Goal: Task Accomplishment & Management: Complete application form

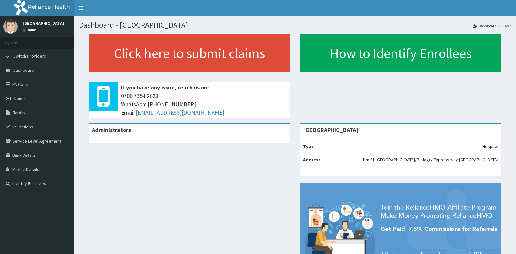
click at [34, 85] on link "PA Code" at bounding box center [37, 84] width 74 height 14
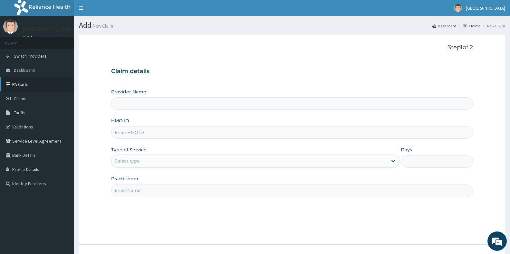
click at [23, 86] on link "PA Code" at bounding box center [37, 84] width 74 height 14
type input "Ibijola Medical center"
click at [149, 133] on input "HMO ID" at bounding box center [292, 132] width 362 height 13
click at [24, 96] on span "Claims" at bounding box center [20, 99] width 13 height 6
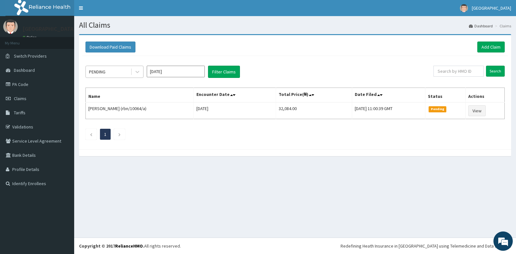
click at [122, 70] on div "PENDING" at bounding box center [108, 72] width 45 height 10
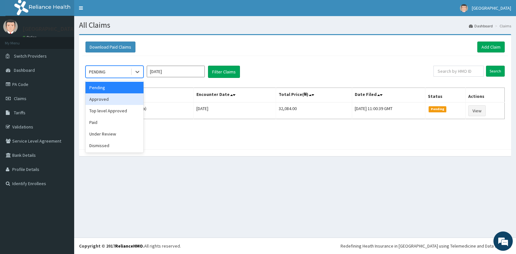
click at [107, 99] on div "Approved" at bounding box center [114, 99] width 58 height 12
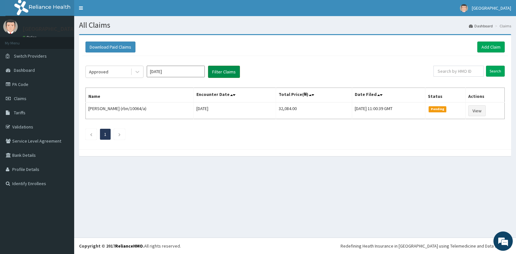
click at [226, 67] on button "Filter Claims" at bounding box center [224, 72] width 32 height 12
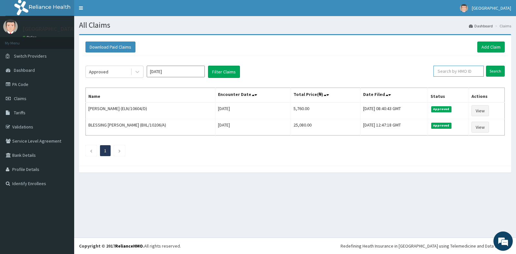
click at [471, 73] on input "text" at bounding box center [458, 71] width 51 height 11
paste input "eln/10490/a"
type input "eln/10490/a"
click at [497, 68] on input "Search" at bounding box center [495, 71] width 19 height 11
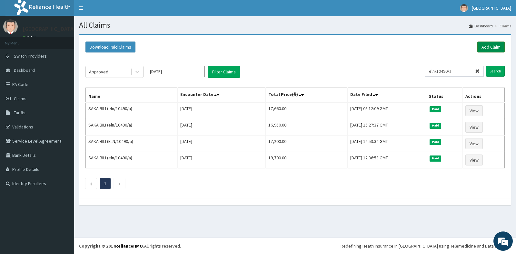
click at [488, 46] on link "Add Claim" at bounding box center [490, 47] width 27 height 11
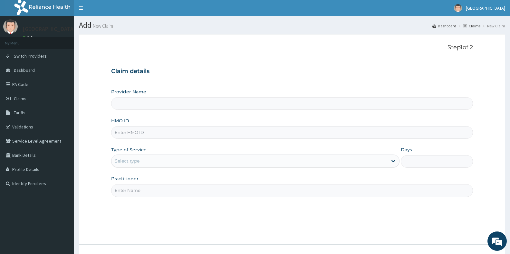
type input "Ibijola Medical center"
click at [144, 131] on input "HMO ID" at bounding box center [292, 132] width 362 height 13
paste input "eln/10490/a"
type input "eln/10490/a"
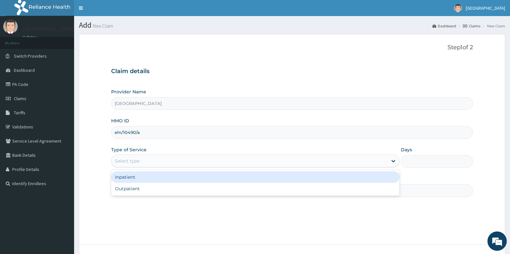
drag, startPoint x: 141, startPoint y: 160, endPoint x: 125, endPoint y: 182, distance: 27.7
click at [141, 160] on div "Select type" at bounding box center [250, 161] width 276 height 10
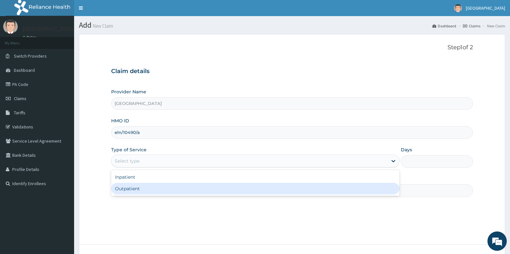
click at [124, 191] on div "Outpatient" at bounding box center [255, 189] width 288 height 12
type input "1"
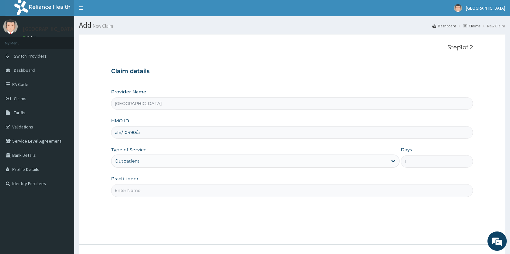
click at [124, 191] on input "Practitioner" at bounding box center [292, 190] width 362 height 13
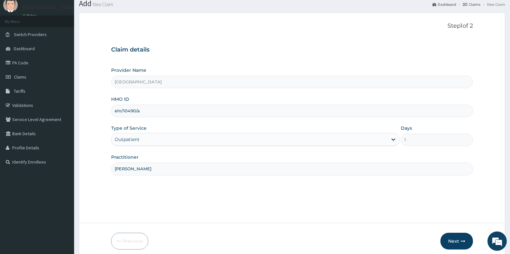
scroll to position [48, 0]
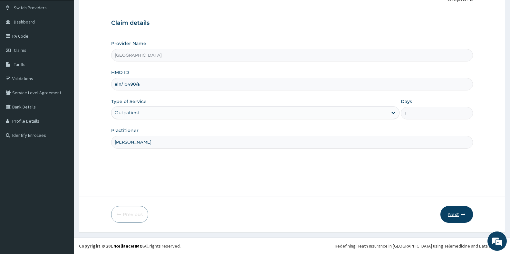
type input "Dr Emmanuel"
click at [454, 211] on button "Next" at bounding box center [457, 214] width 33 height 17
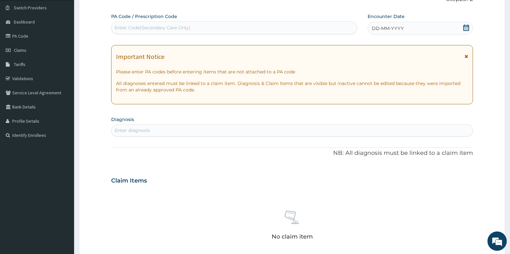
click at [200, 24] on div "Enter Code(Secondary Care Only)" at bounding box center [235, 28] width 246 height 10
paste input "PA/0B2F97"
type input "PA/0B2F97"
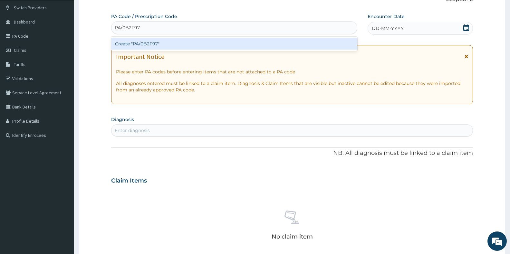
click at [148, 44] on div "Create "PA/0B2F97"" at bounding box center [234, 44] width 246 height 12
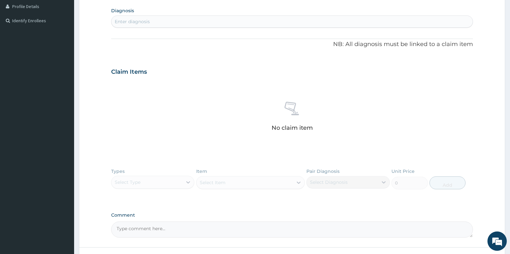
scroll to position [214, 0]
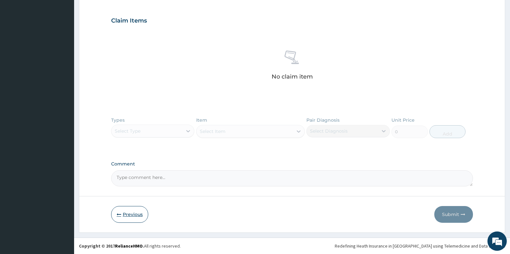
click at [126, 218] on button "Previous" at bounding box center [129, 214] width 37 height 17
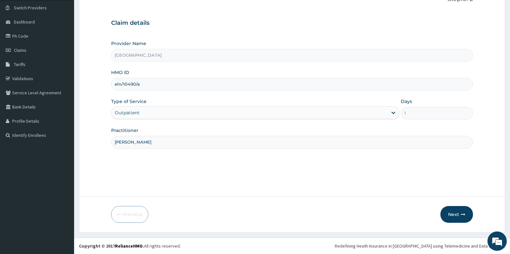
drag, startPoint x: 152, startPoint y: 84, endPoint x: 114, endPoint y: 85, distance: 37.7
click at [114, 85] on input "eln/10490/a" at bounding box center [292, 84] width 362 height 13
paste input "214/b"
type input "eln/10214/b"
click at [461, 216] on icon "button" at bounding box center [463, 214] width 5 height 5
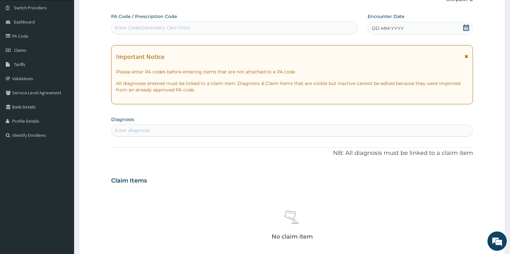
click at [284, 28] on div "Enter Code(Secondary Care Only)" at bounding box center [235, 28] width 246 height 10
paste input "PA/839B18"
type input "PA/839B18"
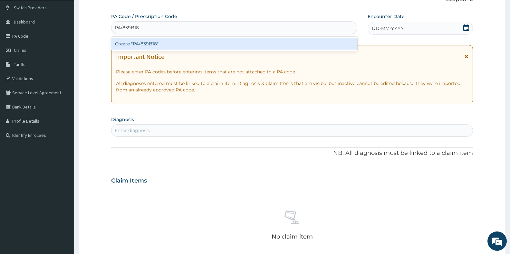
click at [269, 41] on div "Create "PA/839B18"" at bounding box center [234, 44] width 246 height 12
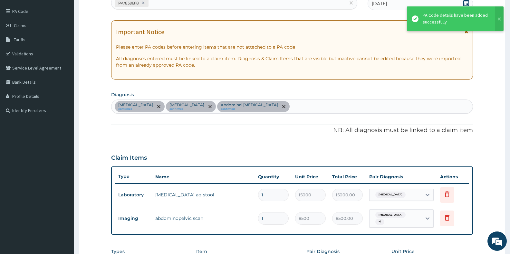
scroll to position [177, 0]
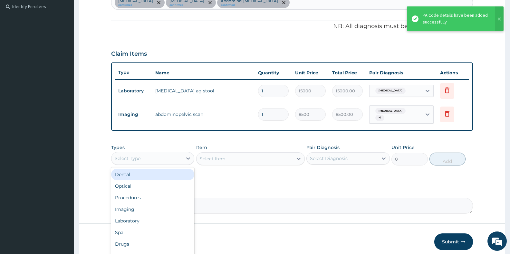
click at [148, 160] on div "Select Type" at bounding box center [147, 158] width 71 height 10
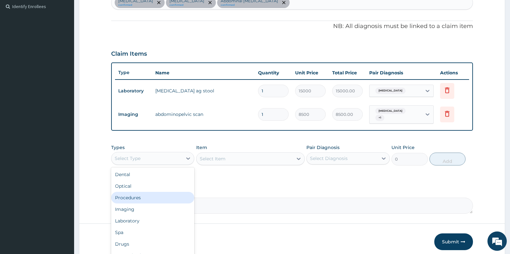
click at [139, 200] on div "Procedures" at bounding box center [152, 198] width 83 height 12
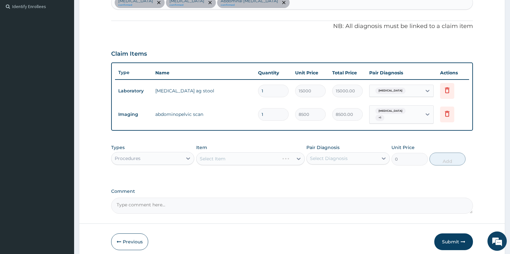
click at [247, 158] on div "Select Item" at bounding box center [250, 158] width 109 height 13
click at [248, 161] on div "Select Item" at bounding box center [250, 158] width 109 height 13
click at [247, 158] on div "Select Item" at bounding box center [245, 159] width 96 height 10
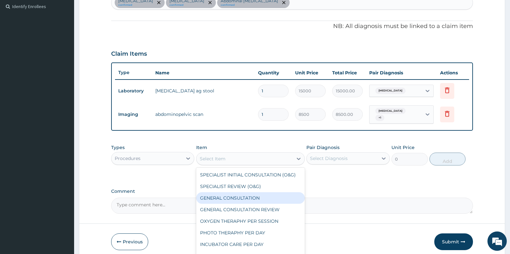
click at [233, 195] on div "GENERAL CONSULTATION" at bounding box center [250, 198] width 109 height 12
type input "3000"
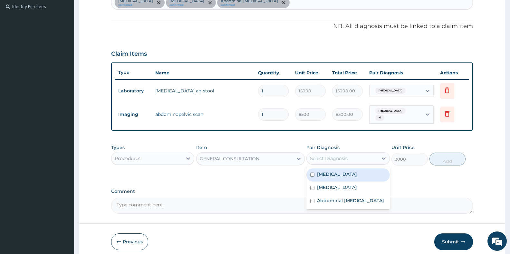
drag, startPoint x: 366, startPoint y: 158, endPoint x: 357, endPoint y: 168, distance: 13.7
click at [366, 159] on div "Select Diagnosis" at bounding box center [342, 158] width 71 height 10
drag, startPoint x: 336, startPoint y: 174, endPoint x: 335, endPoint y: 180, distance: 5.6
click at [336, 175] on label "Peptic ulcer" at bounding box center [337, 174] width 40 height 6
checkbox input "true"
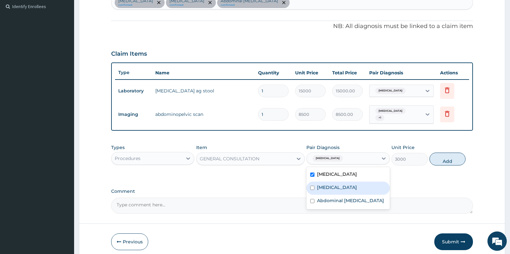
click at [334, 190] on label "Generalized abdominal pain" at bounding box center [337, 187] width 40 height 6
checkbox input "true"
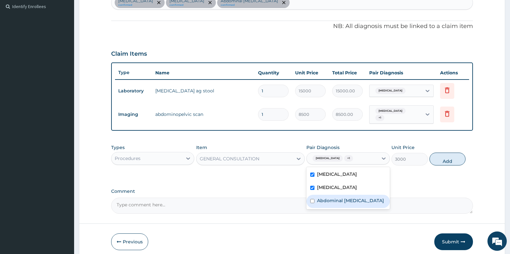
drag, startPoint x: 334, startPoint y: 204, endPoint x: 383, endPoint y: 198, distance: 49.7
click at [339, 204] on div "Abdominal colic" at bounding box center [348, 201] width 83 height 13
checkbox input "true"
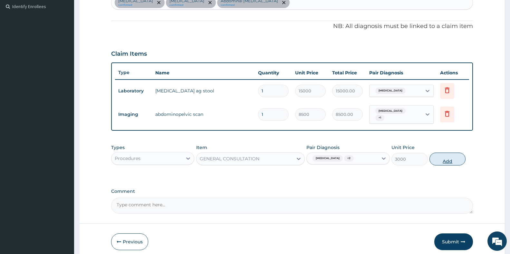
click at [461, 161] on button "Add" at bounding box center [448, 159] width 36 height 13
type input "0"
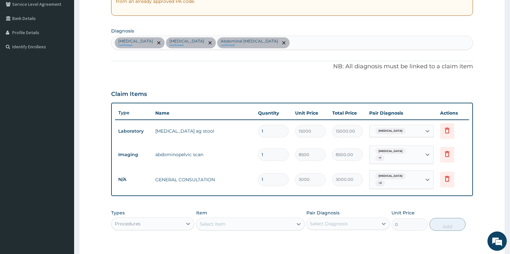
scroll to position [48, 0]
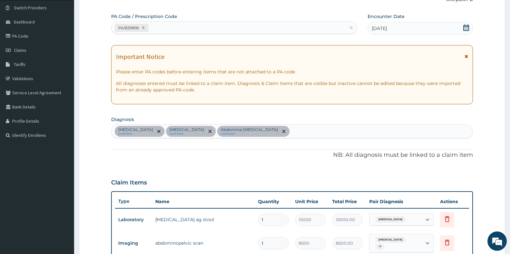
click at [287, 132] on div "Peptic ulcer confirmed Generalized abdominal pain confirmed Abdominal colic con…" at bounding box center [292, 132] width 361 height 14
type input "malar"
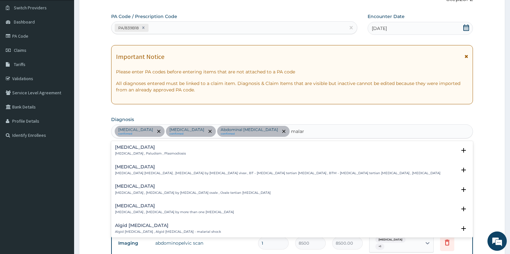
click at [122, 150] on h4 "Malaria" at bounding box center [150, 147] width 71 height 5
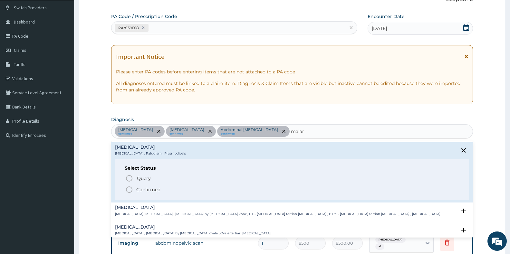
click at [129, 189] on icon "status option filled" at bounding box center [129, 190] width 8 height 8
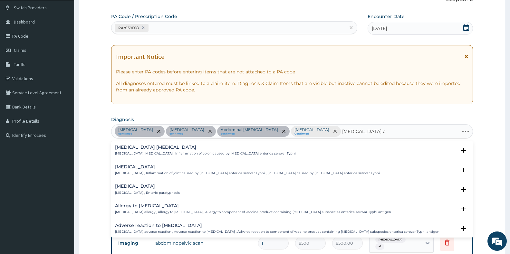
type input "salmonella enteritis"
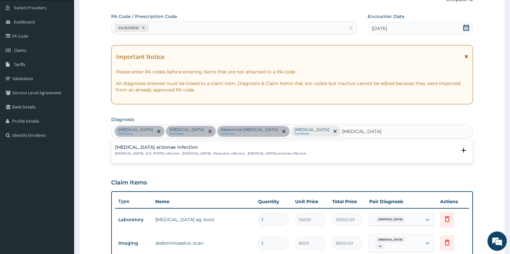
click at [151, 150] on h4 "Salmonella enterica arizonae infection" at bounding box center [210, 147] width 191 height 5
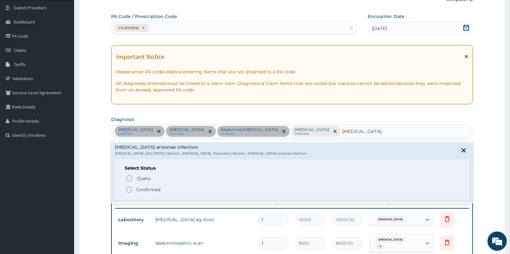
click at [128, 190] on icon "status option filled" at bounding box center [129, 190] width 8 height 8
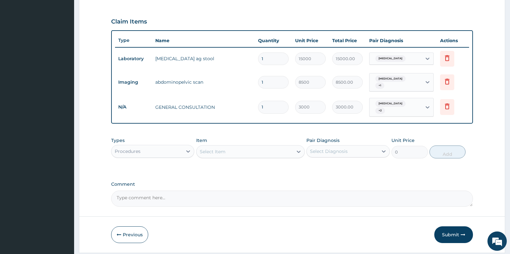
scroll to position [227, 0]
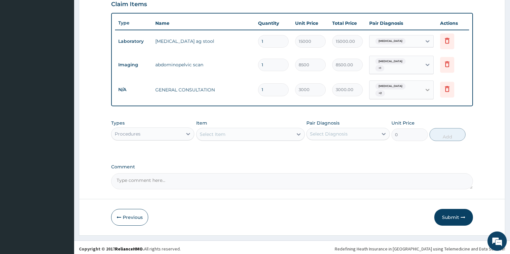
click at [424, 93] on div at bounding box center [428, 90] width 12 height 12
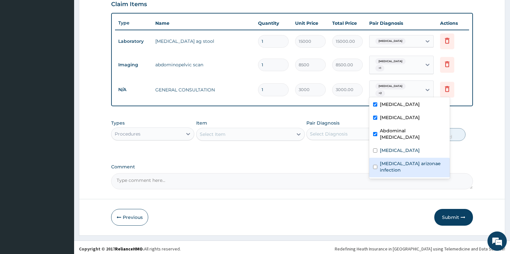
click at [380, 161] on label "Salmonella enterica arizonae infection" at bounding box center [413, 167] width 66 height 13
checkbox input "true"
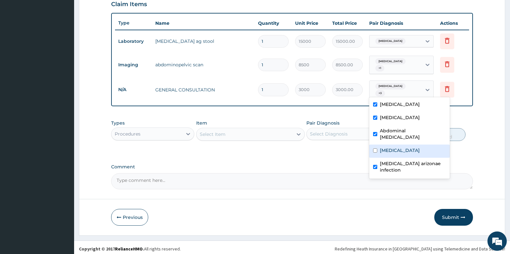
drag, startPoint x: 381, startPoint y: 146, endPoint x: 402, endPoint y: 140, distance: 21.7
click at [381, 147] on label "Malaria" at bounding box center [400, 150] width 40 height 6
checkbox input "true"
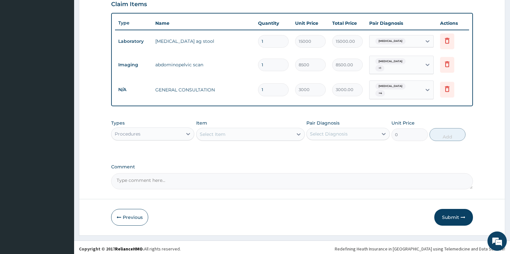
drag, startPoint x: 273, startPoint y: 185, endPoint x: 205, endPoint y: 161, distance: 71.4
click at [262, 182] on textarea "Comment" at bounding box center [292, 181] width 362 height 16
drag, startPoint x: 153, startPoint y: 133, endPoint x: 153, endPoint y: 137, distance: 3.9
click at [153, 136] on div "Procedures" at bounding box center [147, 134] width 71 height 10
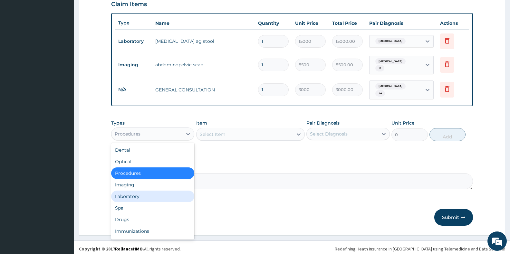
click at [149, 191] on div "Laboratory" at bounding box center [152, 197] width 83 height 12
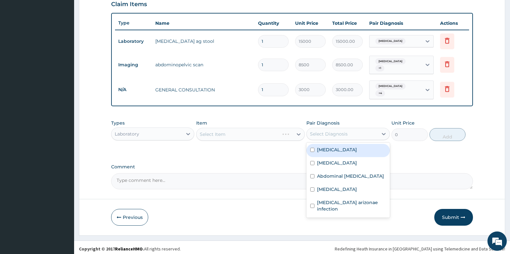
click at [353, 133] on div "Select Diagnosis" at bounding box center [342, 134] width 71 height 10
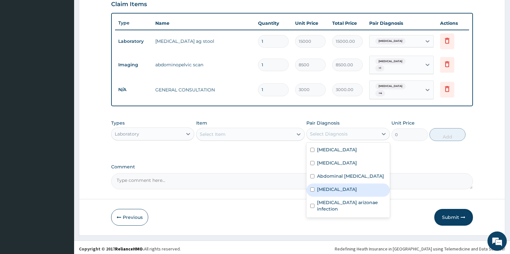
click at [337, 193] on div "Malaria" at bounding box center [348, 190] width 83 height 13
checkbox input "true"
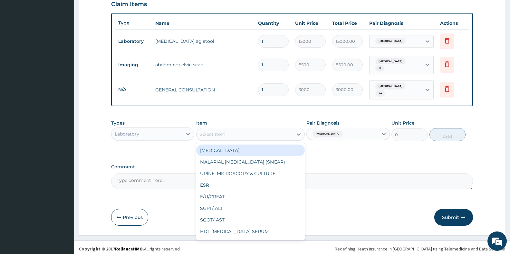
click at [270, 133] on div "Select Item" at bounding box center [245, 134] width 96 height 10
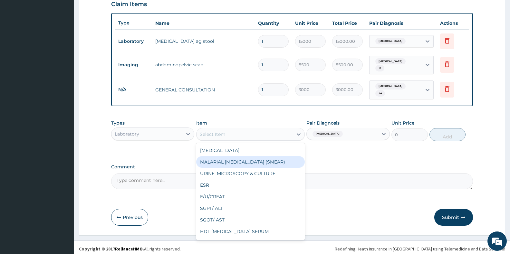
click at [237, 161] on div "MALARIAL PARASITE (SMEAR)" at bounding box center [250, 162] width 109 height 12
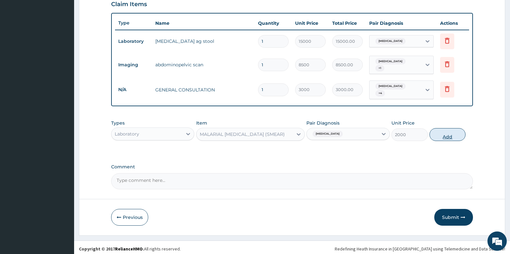
click at [451, 132] on button "Add" at bounding box center [448, 134] width 36 height 13
type input "0"
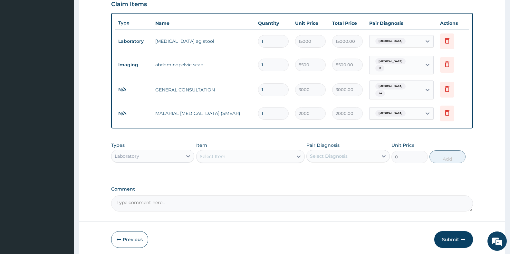
click at [318, 153] on div "Select Diagnosis" at bounding box center [329, 156] width 38 height 6
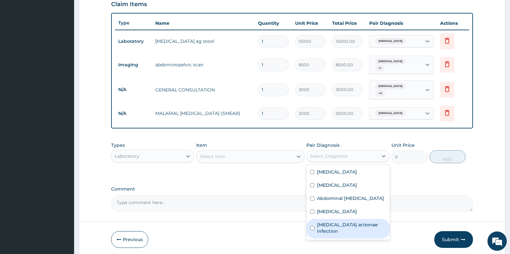
click at [318, 227] on label "Salmonella enterica arizonae infection" at bounding box center [351, 228] width 69 height 13
checkbox input "true"
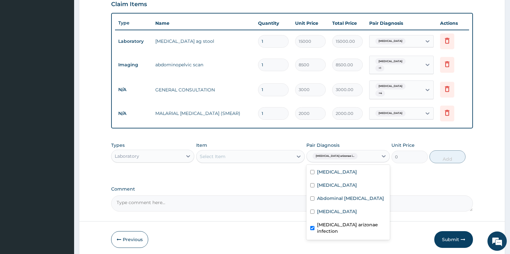
click at [223, 157] on div "Select Item" at bounding box center [213, 156] width 26 height 6
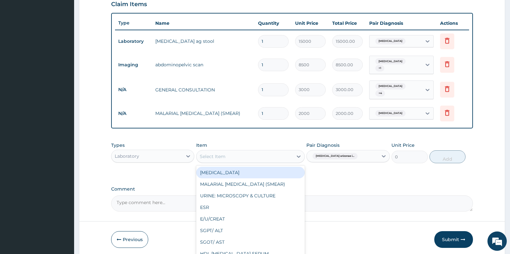
click at [239, 171] on div "FULL BLOOD COUNT" at bounding box center [250, 173] width 109 height 12
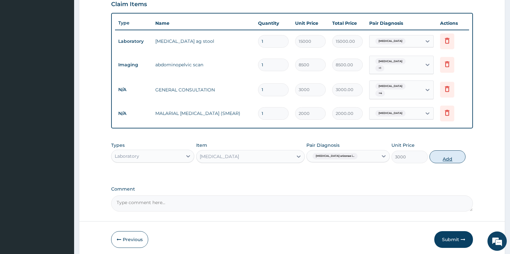
click at [450, 155] on button "Add" at bounding box center [448, 157] width 36 height 13
type input "0"
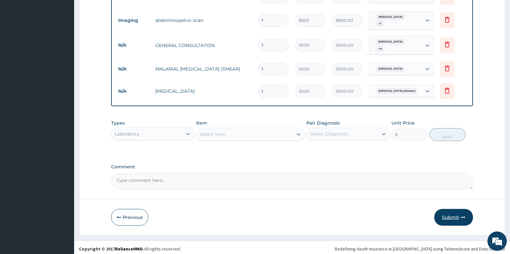
click at [452, 218] on button "Submit" at bounding box center [453, 217] width 39 height 17
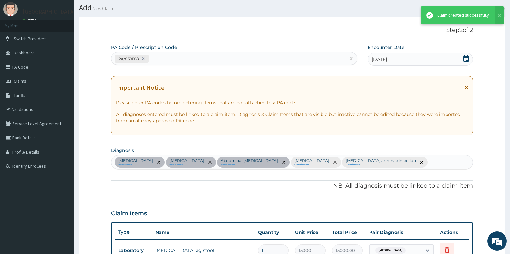
scroll to position [271, 0]
